Goal: Task Accomplishment & Management: Manage account settings

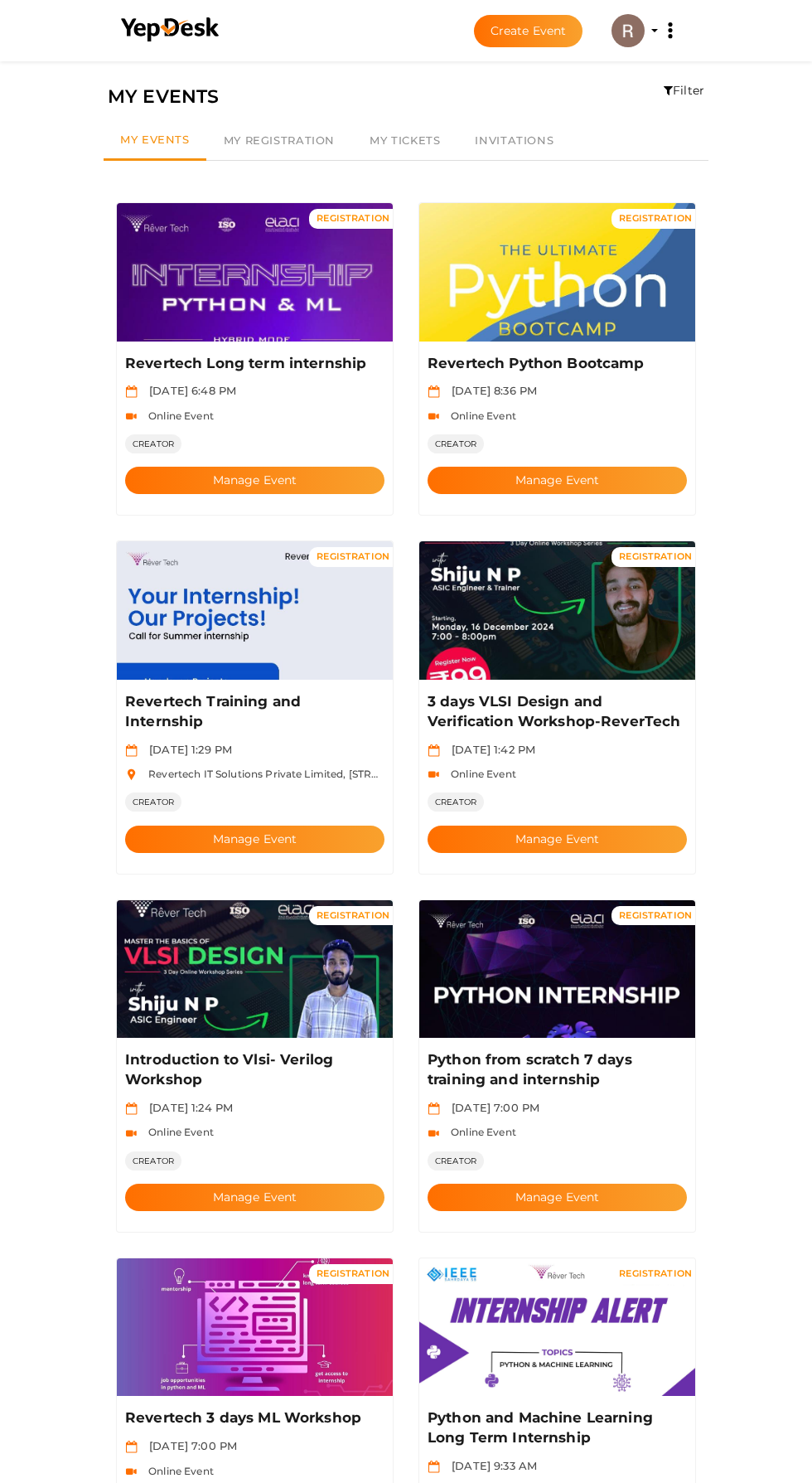
click at [555, 467] on button "Manage Event" at bounding box center [557, 480] width 260 height 28
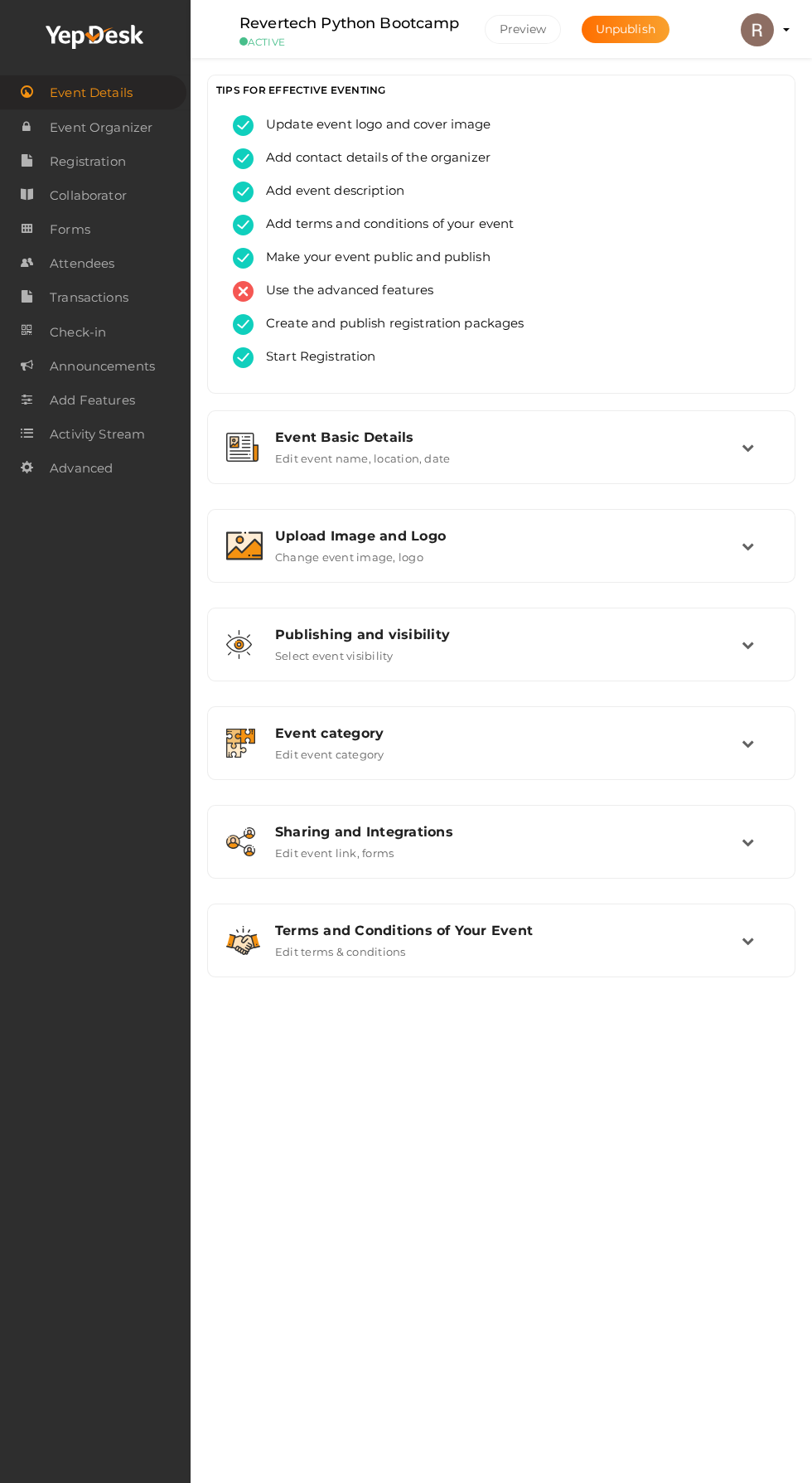
click at [48, 263] on link "Attendees" at bounding box center [95, 263] width 190 height 34
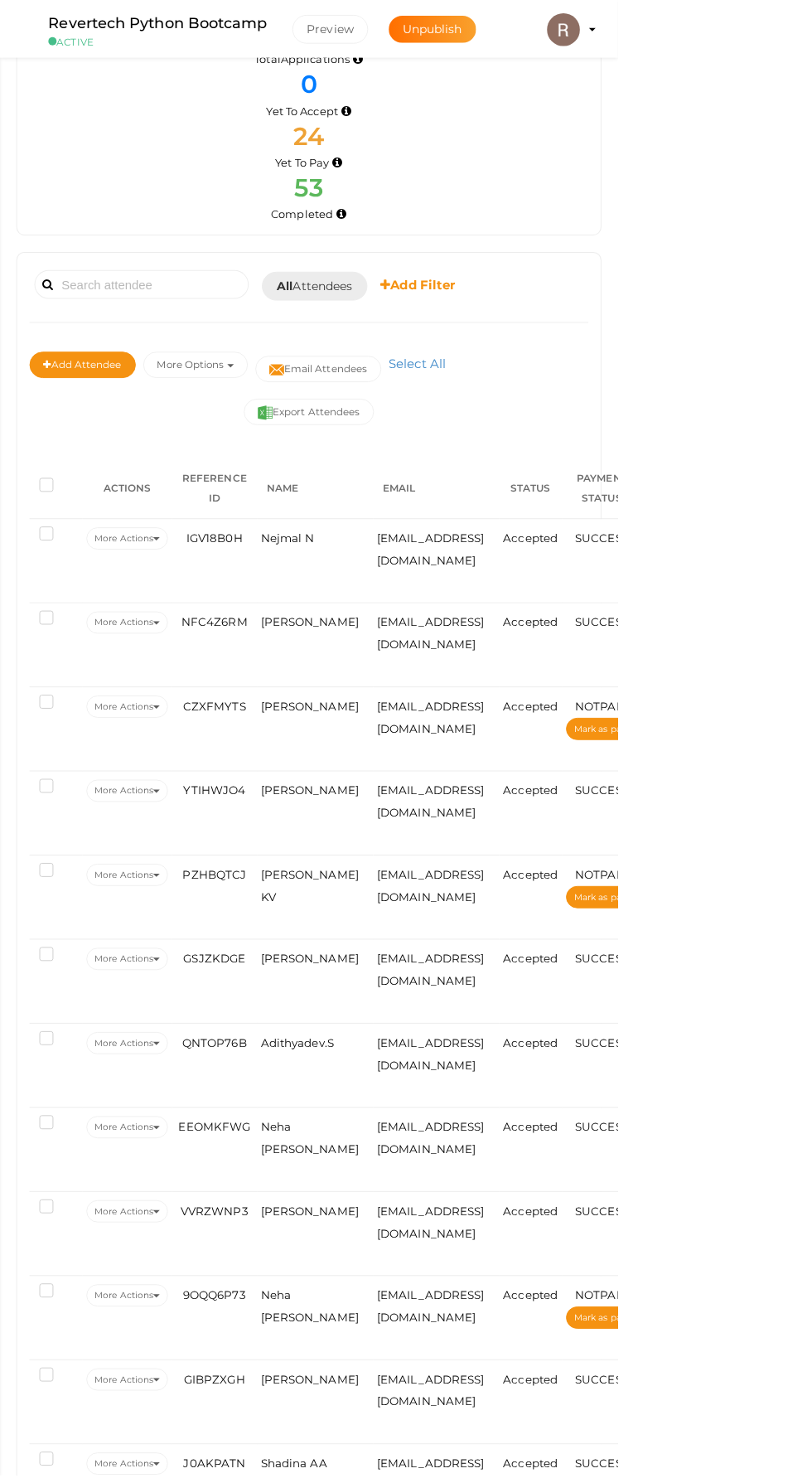
scroll to position [1, 0]
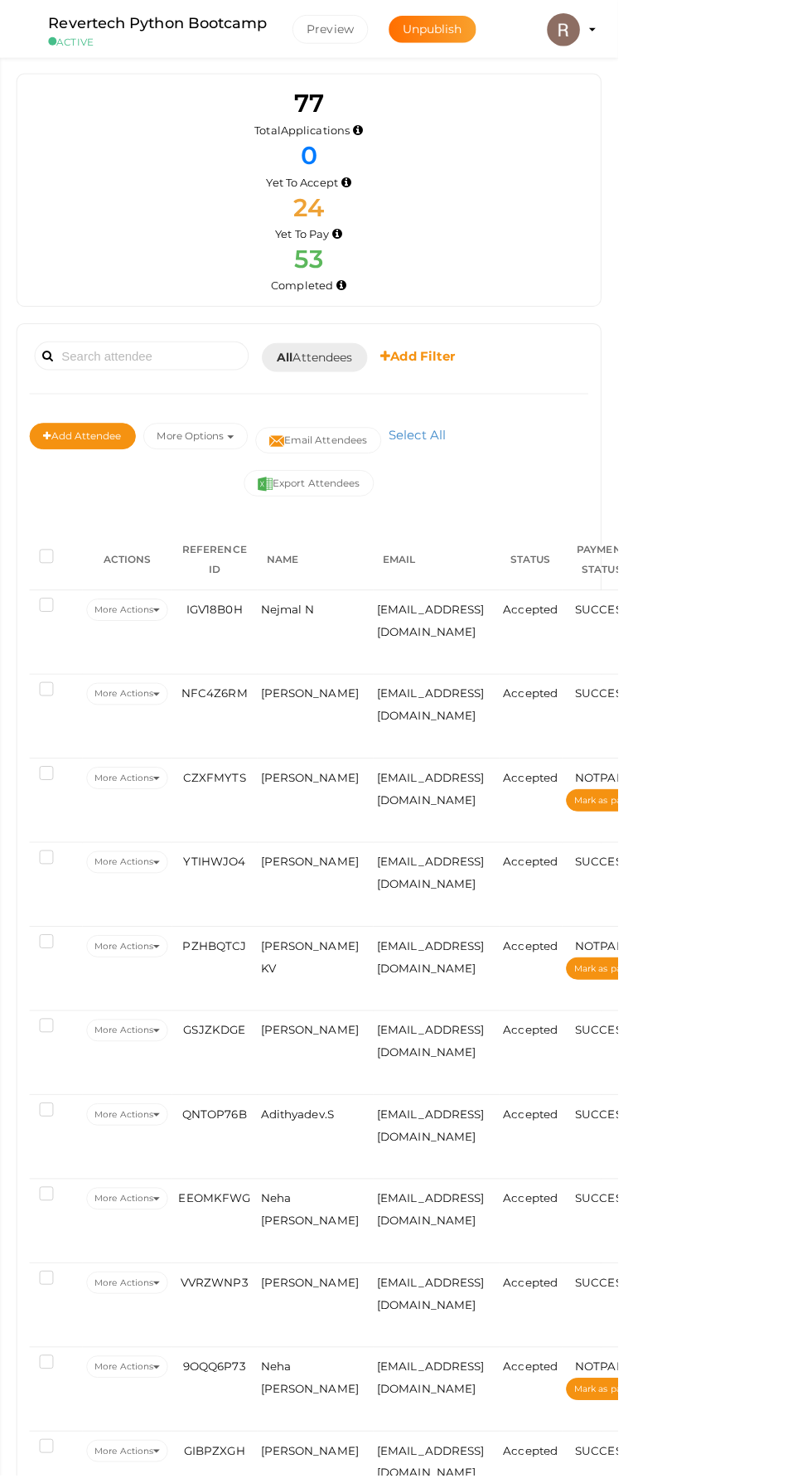
click at [477, 610] on span "Nejmal N" at bounding box center [480, 612] width 53 height 13
